Goal: Find contact information: Find contact information

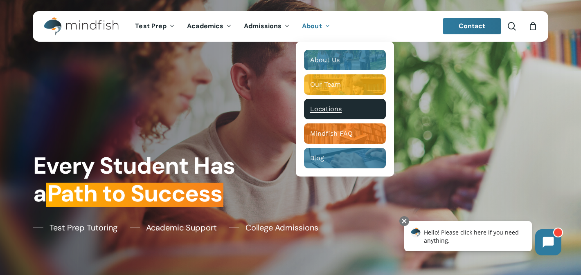
click at [324, 110] on span "Locations" at bounding box center [325, 109] width 31 height 8
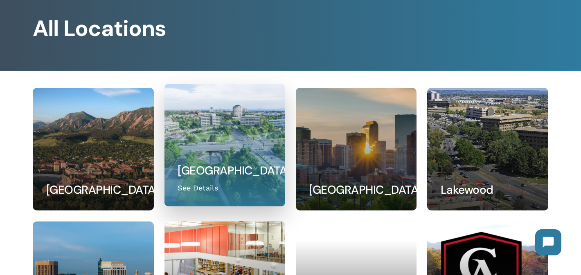
scroll to position [110, 0]
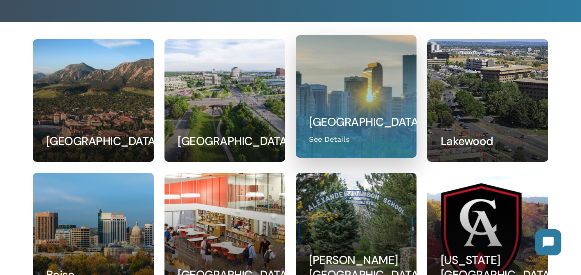
click at [323, 136] on link at bounding box center [356, 97] width 120 height 122
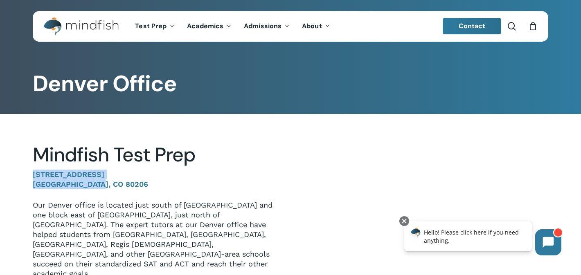
drag, startPoint x: 34, startPoint y: 176, endPoint x: 106, endPoint y: 182, distance: 72.7
click at [106, 182] on p "1633 Fillmore St. #412 Denver, CO 80206" at bounding box center [155, 185] width 245 height 31
copy p "1633 Fillmore St. #412 Denver, CO 80206"
click at [173, 184] on p "[STREET_ADDRESS]" at bounding box center [155, 185] width 245 height 31
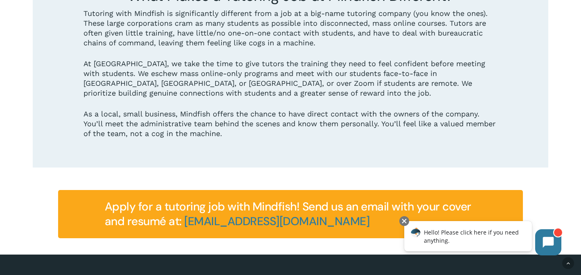
scroll to position [928, 0]
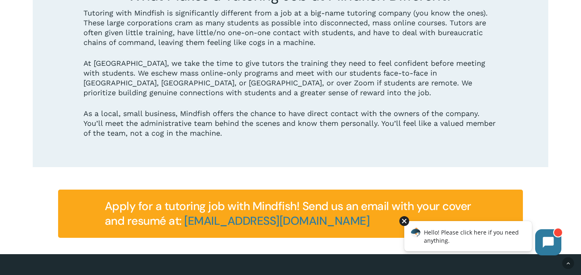
click at [402, 222] on div at bounding box center [404, 221] width 10 height 10
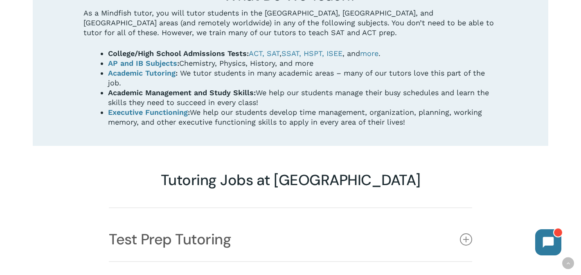
scroll to position [594, 0]
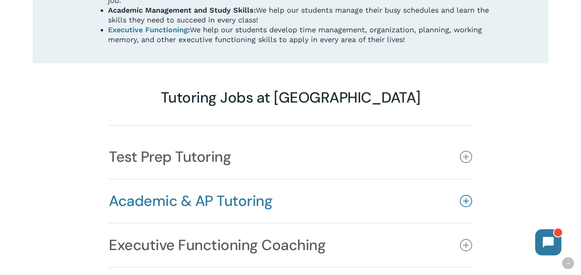
click at [196, 180] on link "Academic & AP Tutoring" at bounding box center [290, 201] width 363 height 43
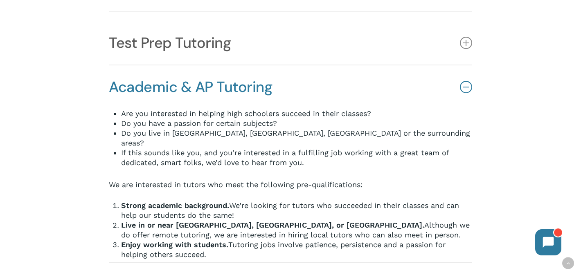
scroll to position [706, 0]
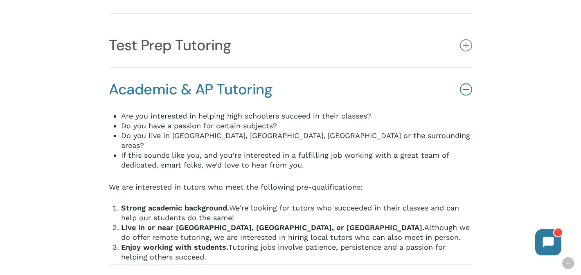
click at [162, 68] on link "Academic & AP Tutoring" at bounding box center [290, 89] width 363 height 43
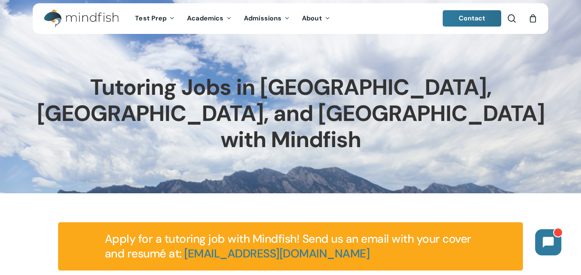
scroll to position [0, 0]
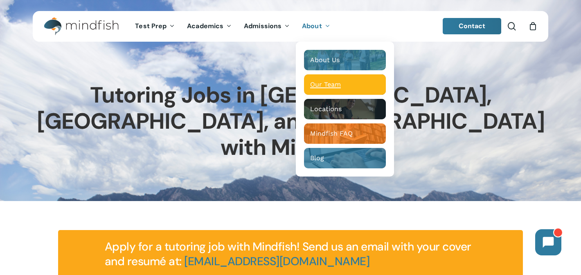
click at [340, 85] on div "Our Team" at bounding box center [345, 85] width 70 height 8
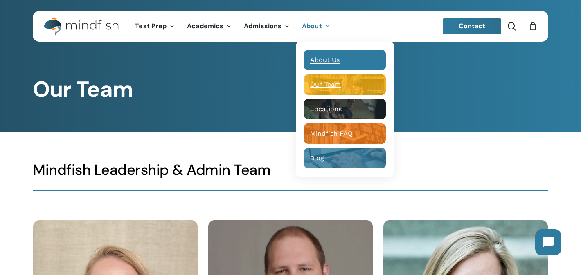
click at [336, 57] on span "About Us" at bounding box center [324, 60] width 29 height 8
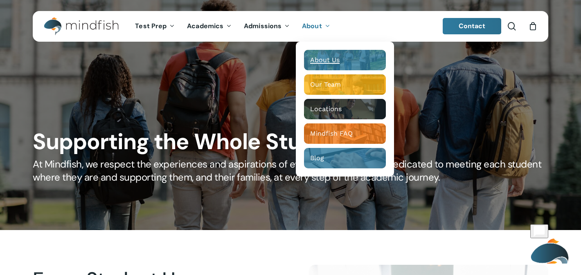
click at [318, 22] on span "About" at bounding box center [312, 26] width 20 height 9
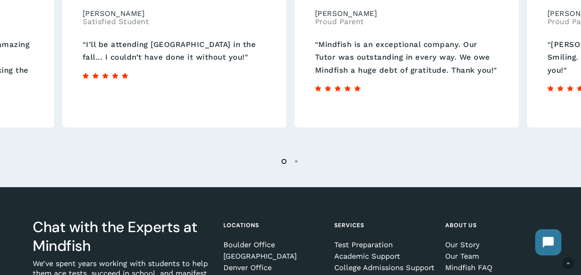
scroll to position [1427, 0]
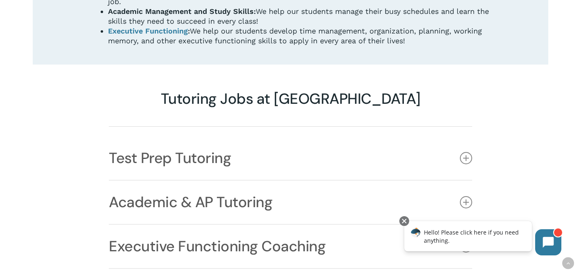
scroll to position [602, 0]
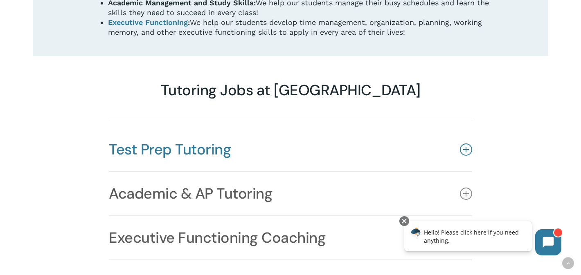
click at [244, 131] on link "Test Prep Tutoring" at bounding box center [290, 149] width 363 height 43
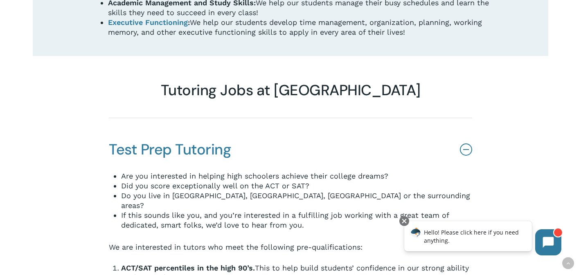
click at [289, 128] on link "Test Prep Tutoring" at bounding box center [290, 149] width 363 height 43
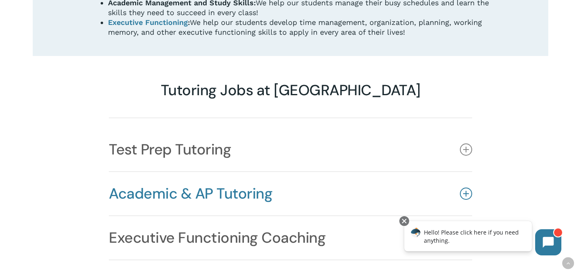
click at [270, 172] on link "Academic & AP Tutoring" at bounding box center [290, 193] width 363 height 43
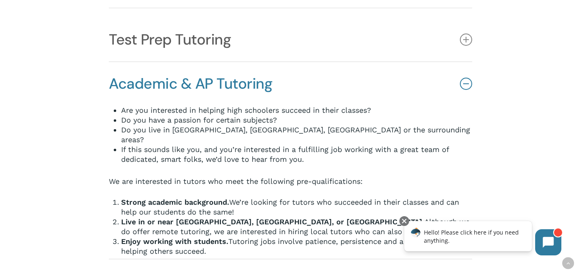
scroll to position [716, 0]
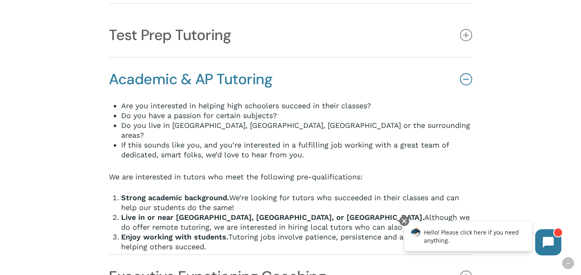
click at [306, 58] on link "Academic & AP Tutoring" at bounding box center [290, 79] width 363 height 43
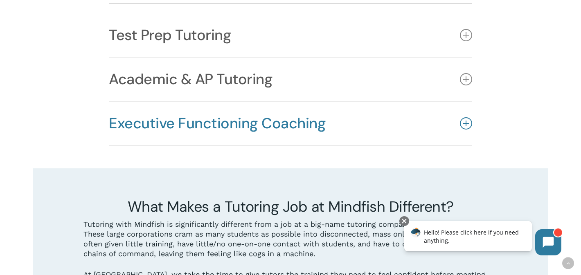
click at [270, 109] on link "Executive Functioning Coaching" at bounding box center [290, 123] width 363 height 43
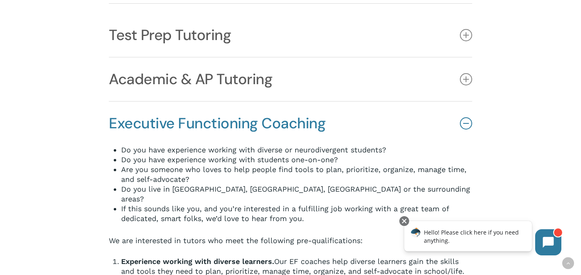
click at [270, 109] on link "Executive Functioning Coaching" at bounding box center [290, 123] width 363 height 43
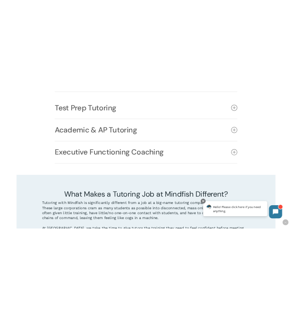
scroll to position [0, 0]
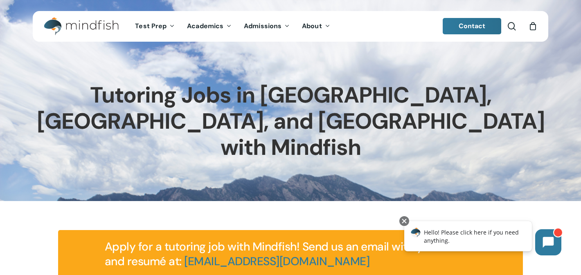
click at [92, 23] on img "Main Menu" at bounding box center [77, 26] width 67 height 18
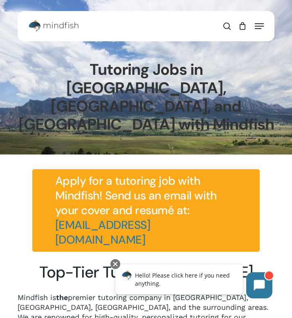
click at [33, 29] on img "Main Menu" at bounding box center [54, 26] width 50 height 12
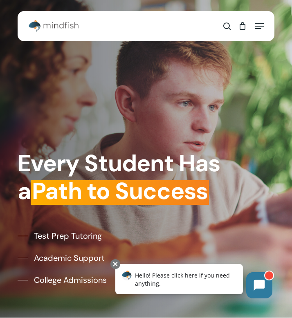
click at [264, 27] on div "search 0 Menu Test Prep Test Prep Test Prep Tutoring Practice Test Program ACT/…" at bounding box center [146, 26] width 257 height 20
click at [260, 26] on icon "Navigation Menu" at bounding box center [259, 26] width 9 height 1
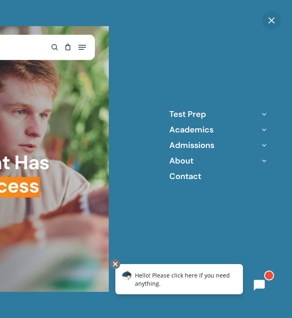
click at [261, 29] on div "Test Prep Practice Test Program ACT/SAT/PSAT Tutoring Score Peak Tutoring Other…" at bounding box center [218, 159] width 147 height 318
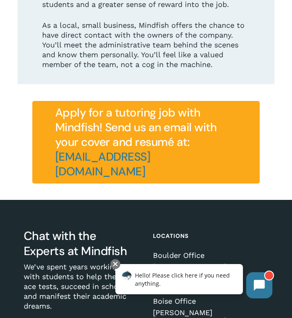
scroll to position [1372, 0]
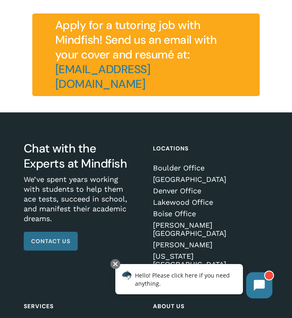
click at [56, 237] on span "Contact Us" at bounding box center [50, 241] width 39 height 8
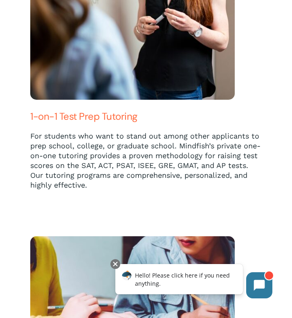
scroll to position [1896, 0]
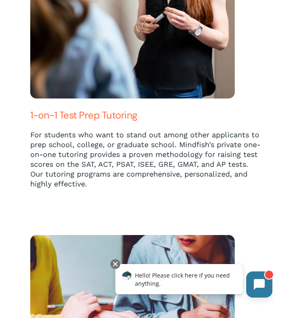
click at [255, 288] on icon at bounding box center [259, 284] width 11 height 11
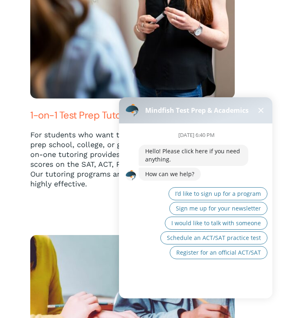
click at [262, 109] on span at bounding box center [261, 110] width 5 height 5
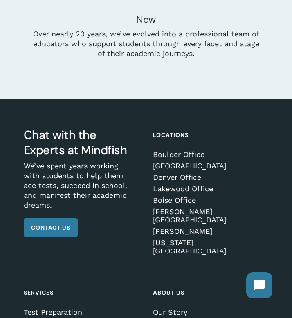
scroll to position [3215, 0]
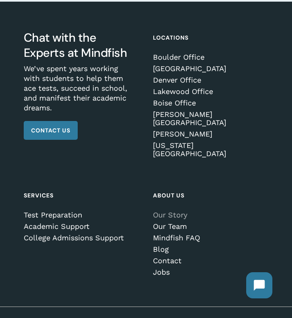
click at [175, 211] on link "Our Story" at bounding box center [208, 215] width 111 height 8
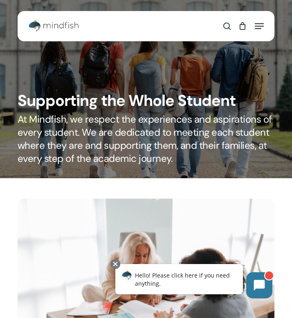
click at [32, 29] on img "Main Menu" at bounding box center [54, 26] width 50 height 12
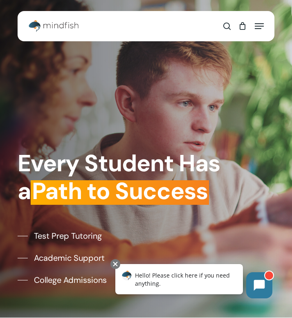
click at [261, 26] on span "Navigation Menu" at bounding box center [259, 26] width 9 height 8
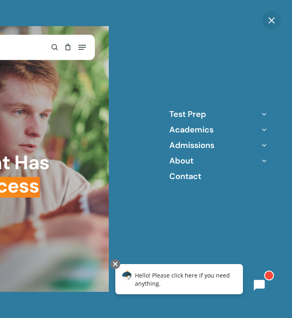
click at [266, 161] on icon "Off Canvas Menu" at bounding box center [264, 160] width 11 height 11
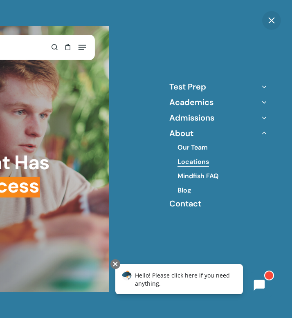
click at [199, 162] on link "Locations" at bounding box center [193, 161] width 31 height 9
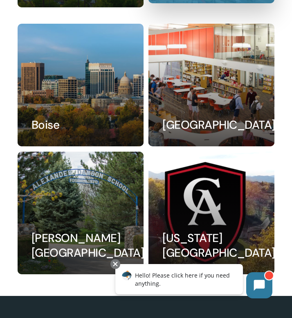
scroll to position [402, 0]
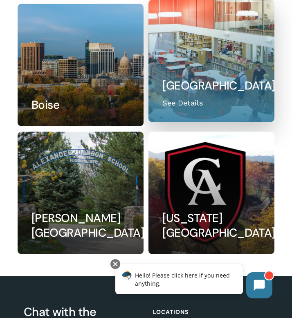
click at [211, 49] on link at bounding box center [211, 61] width 125 height 122
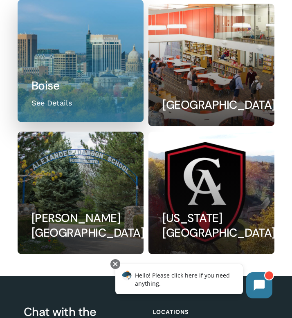
scroll to position [0, 0]
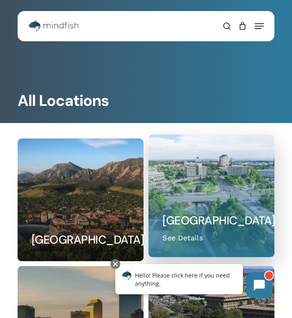
click at [207, 210] on link at bounding box center [211, 196] width 125 height 122
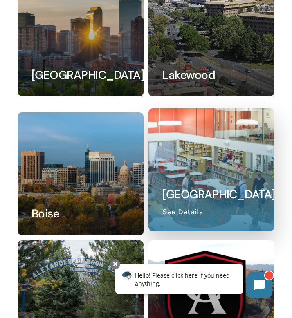
scroll to position [298, 0]
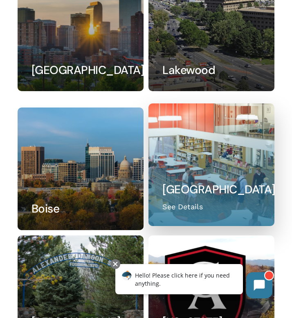
click at [193, 162] on link at bounding box center [211, 165] width 125 height 122
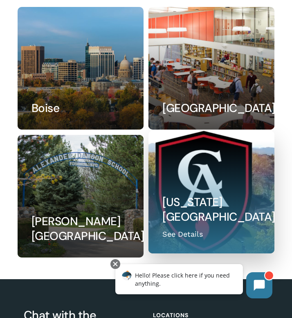
scroll to position [440, 0]
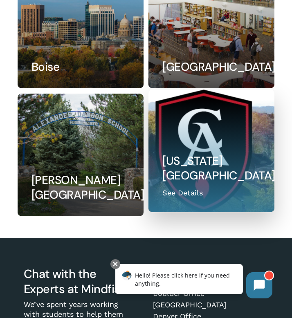
click at [197, 175] on link at bounding box center [211, 151] width 125 height 122
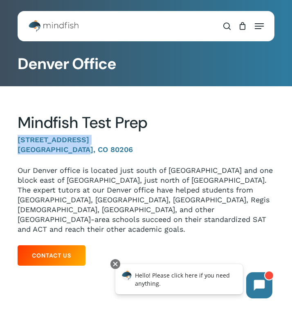
drag, startPoint x: 16, startPoint y: 140, endPoint x: 84, endPoint y: 152, distance: 68.9
click at [84, 152] on div "Mindfish Test Prep 1633 Fillmore St. #412 Denver, CO 80206 Our Denver office is…" at bounding box center [145, 185] width 281 height 169
copy p "1633 Fillmore St. #412 Denver, CO 80206"
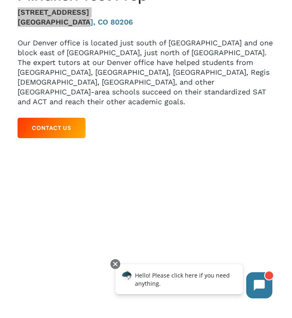
scroll to position [130, 0]
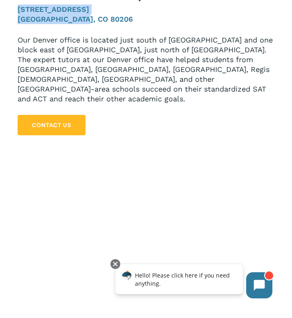
click at [67, 121] on span "Contact Us" at bounding box center [51, 125] width 39 height 8
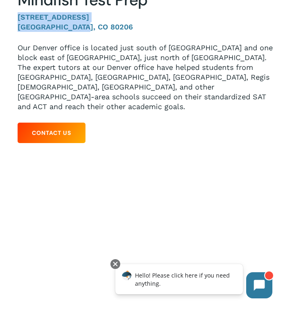
scroll to position [0, 0]
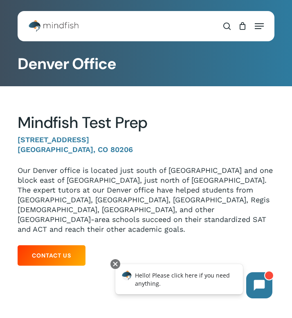
click at [151, 125] on h2 "Mindfish Test Prep" at bounding box center [146, 122] width 257 height 19
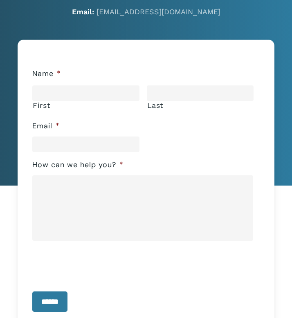
scroll to position [202, 0]
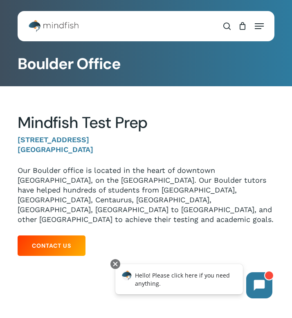
drag, startPoint x: 94, startPoint y: 150, endPoint x: 11, endPoint y: 134, distance: 84.9
click at [11, 134] on div "Mindfish Test Prep 1320 Pearl St. #108 Boulder, CO 80302 Our Boulder office is …" at bounding box center [145, 180] width 281 height 159
copy p "1320 Pearl St. #108 Boulder, CO 80302"
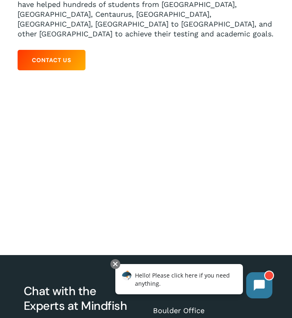
scroll to position [191, 0]
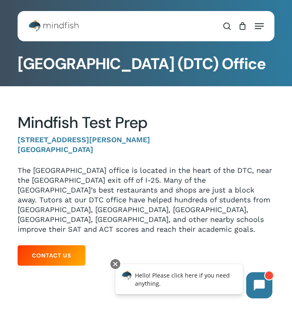
drag, startPoint x: 125, startPoint y: 150, endPoint x: 7, endPoint y: 141, distance: 118.2
click at [7, 141] on div "Mindfish Test Prep 7950 E. Prentice Ave. #100 Greenwood Village, CO 80111 The M…" at bounding box center [145, 185] width 281 height 169
copy p "7950 E. Prentice Ave. #100 Greenwood Village, CO 80111"
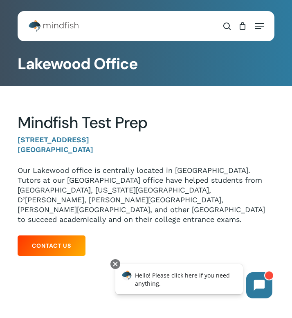
drag, startPoint x: 106, startPoint y: 149, endPoint x: 16, endPoint y: 138, distance: 90.6
click at [16, 138] on div "Mindfish Test Prep [STREET_ADDRESS] [GEOGRAPHIC_DATA] office is centrally locat…" at bounding box center [145, 180] width 281 height 159
copy p "[STREET_ADDRESS]"
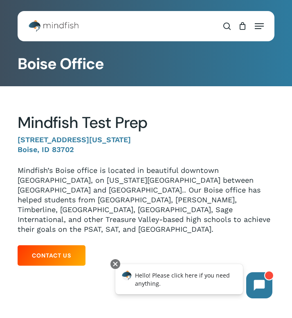
drag, startPoint x: 81, startPoint y: 149, endPoint x: 13, endPoint y: 139, distance: 69.4
click at [13, 139] on div "Boise Office Mindfish Test Prep [STREET_ADDRESS][US_STATE] [GEOGRAPHIC_DATA] of…" at bounding box center [146, 218] width 292 height 436
copy strong "[STREET_ADDRESS][US_STATE]"
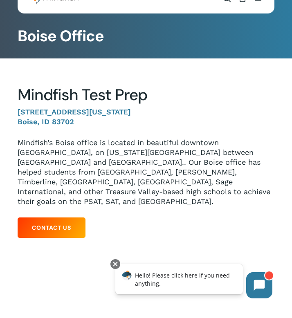
scroll to position [27, 0]
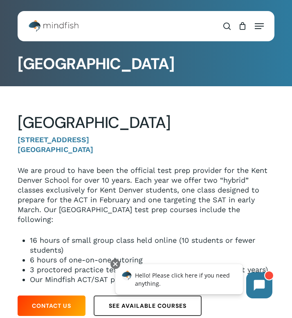
drag, startPoint x: 141, startPoint y: 151, endPoint x: 16, endPoint y: 142, distance: 125.1
click at [16, 142] on div "Kent Denver School 4000 E Quincy Ave Cherry Hills Village, CO 80113 We are prou…" at bounding box center [145, 210] width 281 height 219
copy p "4000 E Quincy Ave Cherry Hills Village, CO 80113"
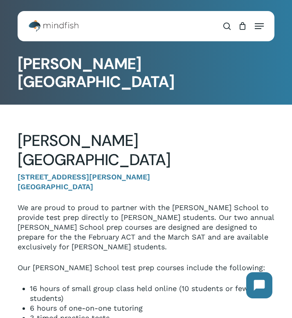
drag, startPoint x: 103, startPoint y: 150, endPoint x: 9, endPoint y: 144, distance: 93.9
click at [9, 144] on div "[PERSON_NAME][GEOGRAPHIC_DATA] [STREET_ADDRESS][PERSON_NAME][PERSON_NAME] We ar…" at bounding box center [145, 244] width 281 height 250
copy p "[STREET_ADDRESS][PERSON_NAME][PERSON_NAME]"
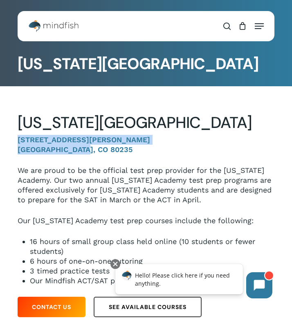
drag, startPoint x: 89, startPoint y: 149, endPoint x: 16, endPoint y: 139, distance: 73.2
click at [16, 139] on div "Colorado Academy 3800 S Pierce St, Denver, CO 80235 We are proud to be the offi…" at bounding box center [145, 211] width 281 height 220
copy p "3800 S Pierce St, Denver, CO 80235"
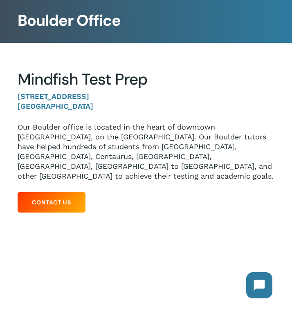
scroll to position [69, 0]
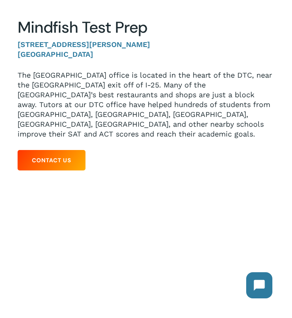
scroll to position [148, 0]
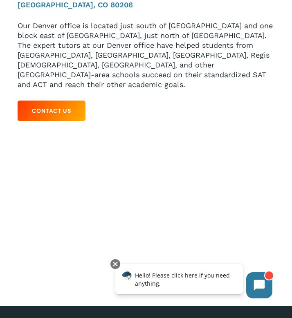
scroll to position [150, 0]
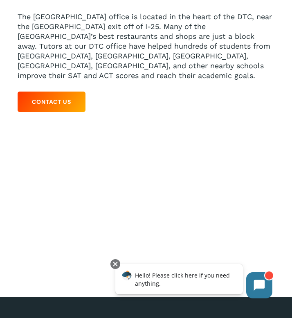
scroll to position [161, 0]
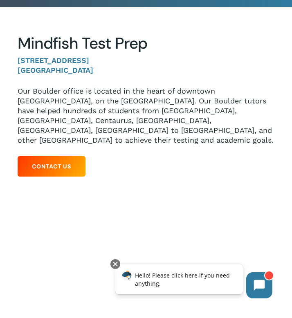
scroll to position [102, 0]
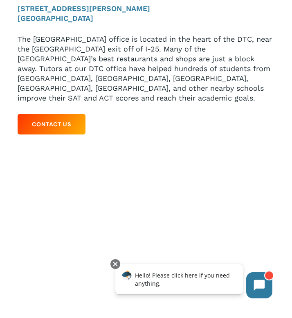
scroll to position [145, 0]
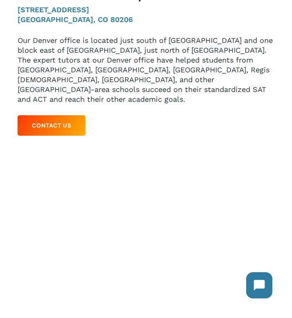
scroll to position [140, 0]
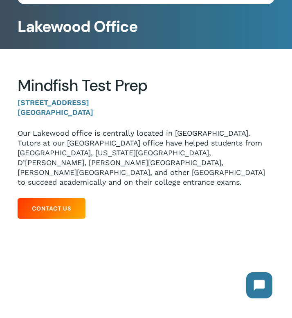
scroll to position [45, 0]
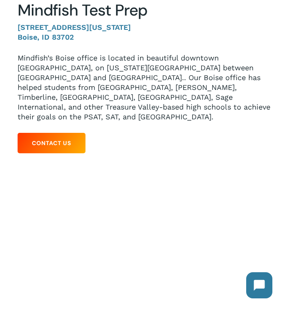
scroll to position [125, 0]
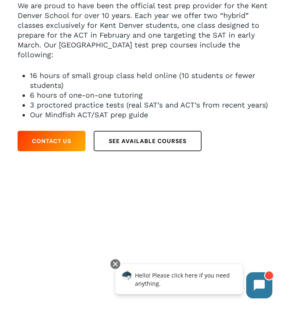
scroll to position [174, 0]
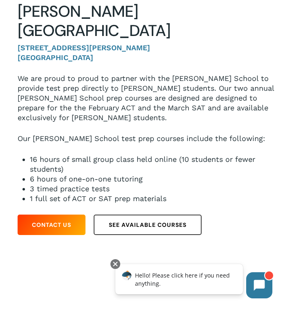
scroll to position [131, 0]
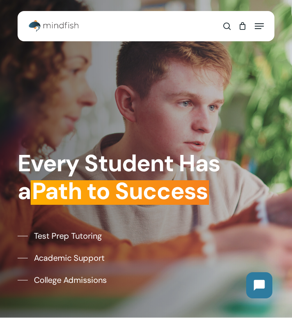
click at [263, 27] on span "Navigation Menu" at bounding box center [259, 26] width 9 height 8
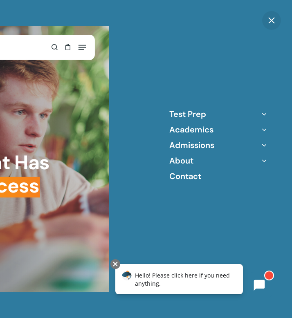
click at [195, 164] on li "About Our Team Locations Mindfish FAQ Blog" at bounding box center [218, 160] width 98 height 11
click at [274, 160] on div "Test Prep Practice Test Program ACT/SAT/PSAT Tutoring Score Peak Tutoring Other…" at bounding box center [218, 159] width 147 height 318
click at [264, 160] on icon "Off Canvas Menu" at bounding box center [264, 160] width 11 height 11
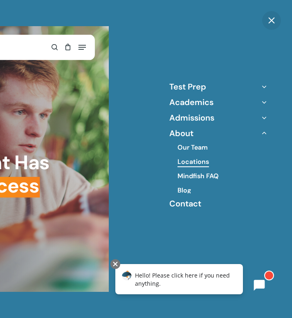
click at [198, 160] on link "Locations" at bounding box center [193, 161] width 31 height 9
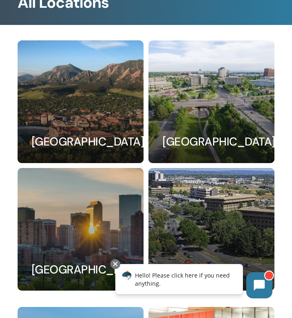
scroll to position [126, 0]
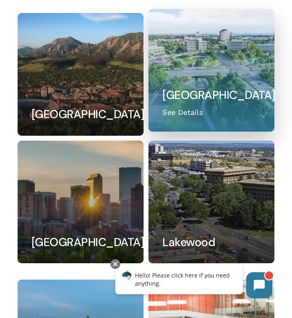
click at [218, 103] on link at bounding box center [211, 70] width 125 height 122
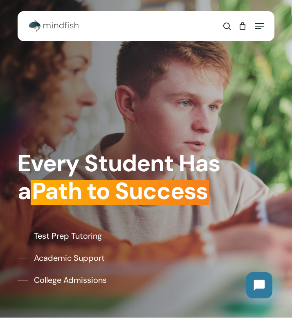
click at [260, 32] on div "Menu" at bounding box center [257, 26] width 13 height 20
click at [260, 26] on icon "Navigation Menu" at bounding box center [259, 26] width 9 height 1
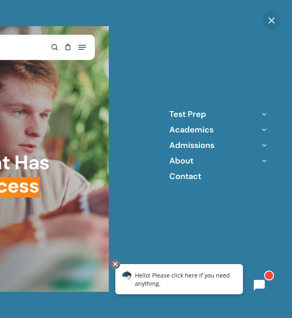
click at [263, 162] on icon "Off Canvas Menu" at bounding box center [264, 160] width 11 height 11
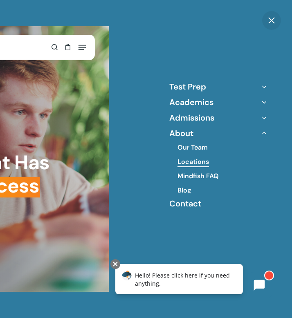
click at [200, 160] on link "Locations" at bounding box center [193, 161] width 31 height 9
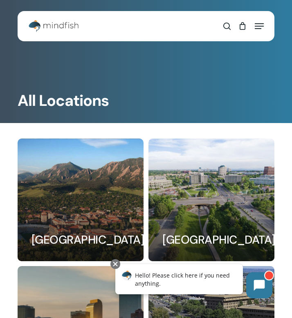
click at [252, 23] on div "Menu" at bounding box center [257, 26] width 13 height 20
click at [256, 25] on span "Navigation Menu" at bounding box center [259, 26] width 9 height 8
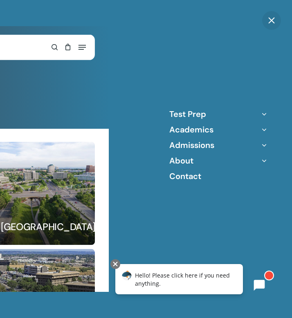
click at [260, 27] on div "Test Prep Practice Test Program ACT/SAT/PSAT Tutoring Score Peak Tutoring Other…" at bounding box center [218, 159] width 147 height 318
click at [264, 160] on icon "Off Canvas Menu" at bounding box center [264, 160] width 11 height 11
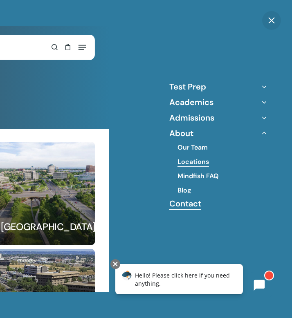
click at [188, 207] on link "Contact" at bounding box center [185, 203] width 32 height 11
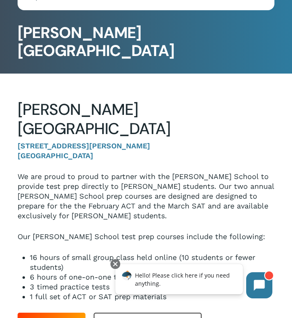
scroll to position [43, 0]
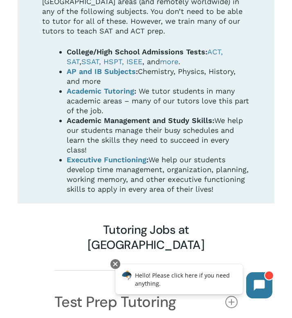
scroll to position [614, 0]
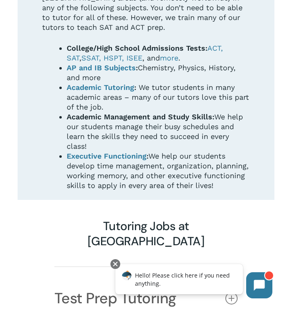
click at [146, 219] on h3 "Tutoring Jobs at Mindfish" at bounding box center [145, 234] width 183 height 30
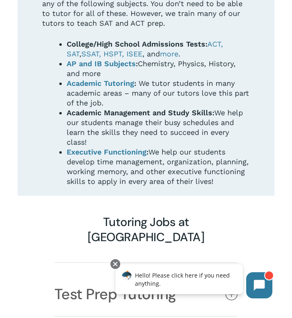
scroll to position [623, 0]
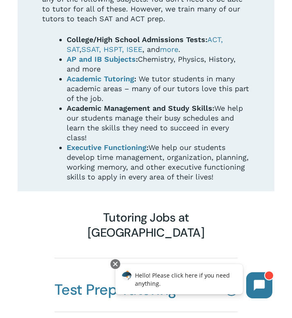
click at [137, 268] on link "Test Prep Tutoring" at bounding box center [145, 289] width 183 height 43
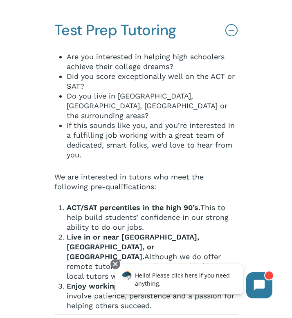
scroll to position [914, 0]
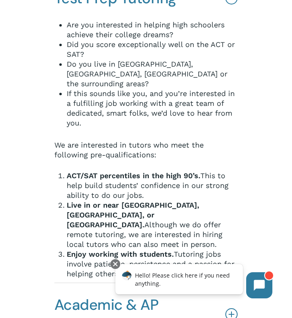
click at [234, 308] on icon at bounding box center [231, 314] width 12 height 12
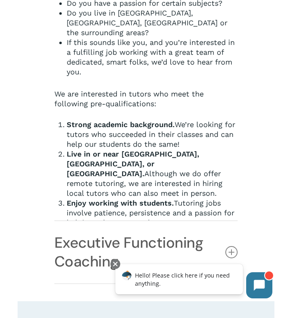
scroll to position [1032, 0]
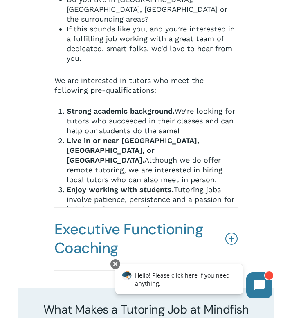
click at [224, 208] on link "Executive Functioning Coaching" at bounding box center [145, 239] width 183 height 62
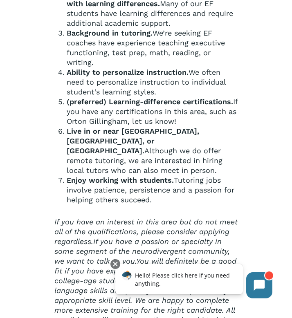
scroll to position [1318, 0]
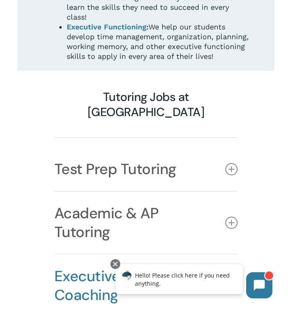
click at [236, 255] on link "Executive Functioning Coaching" at bounding box center [145, 286] width 183 height 62
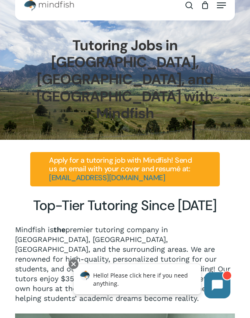
scroll to position [0, 0]
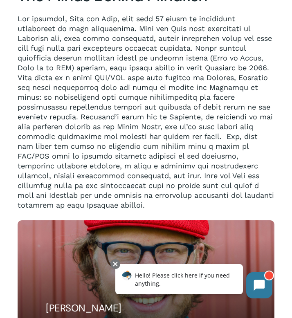
scroll to position [741, 0]
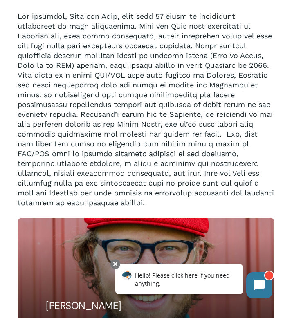
click at [52, 81] on p at bounding box center [146, 109] width 257 height 196
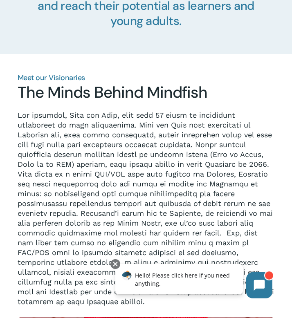
scroll to position [624, 0]
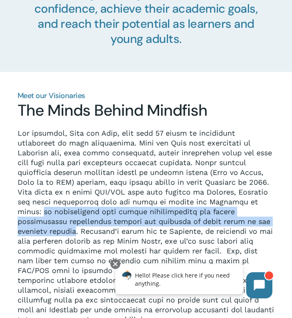
drag, startPoint x: 52, startPoint y: 198, endPoint x: 80, endPoint y: 217, distance: 33.9
click at [80, 217] on p at bounding box center [146, 226] width 257 height 196
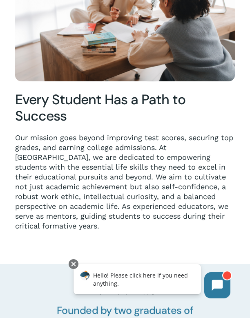
scroll to position [392, 0]
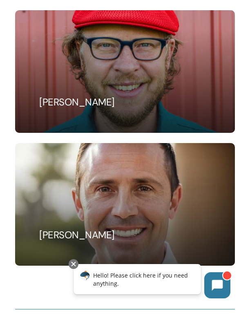
scroll to position [1175, 0]
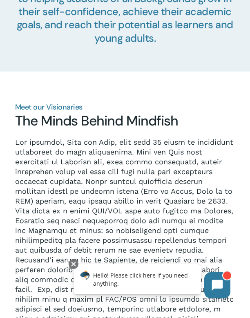
scroll to position [645, 0]
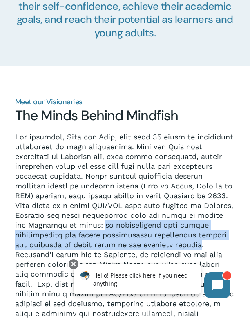
drag, startPoint x: 97, startPoint y: 217, endPoint x: 200, endPoint y: 237, distance: 105.8
click at [200, 237] on p at bounding box center [125, 245] width 220 height 226
copy p "an organization that offers comprehensive and highly personalized educational s…"
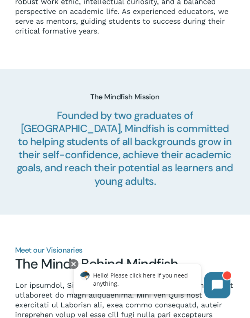
scroll to position [0, 0]
